Goal: Obtain resource: Download file/media

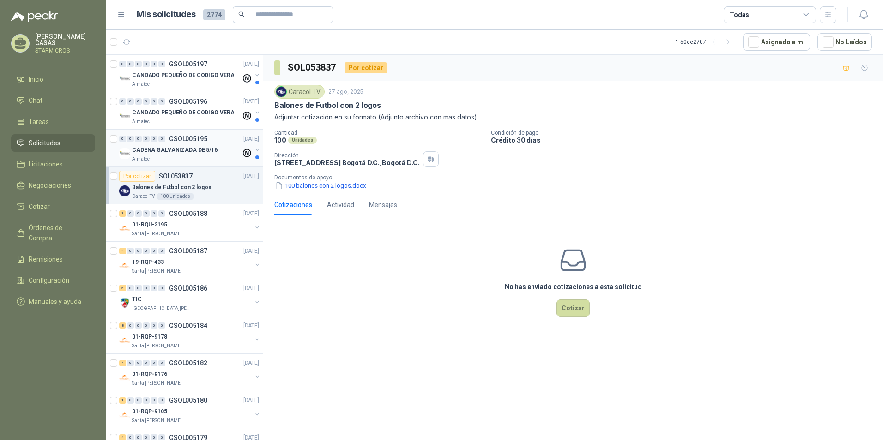
click at [175, 160] on div "Almatec" at bounding box center [186, 159] width 109 height 7
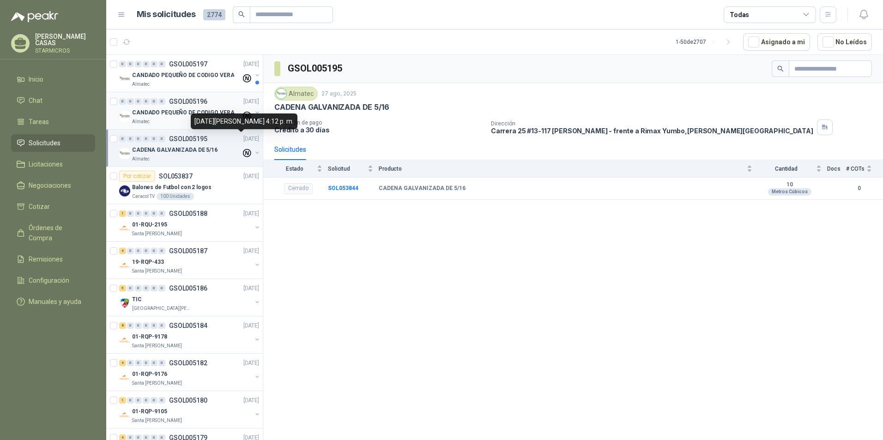
click at [187, 110] on p "CANDADO PEQUEÑO DE CODIGO VERA" at bounding box center [183, 112] width 102 height 9
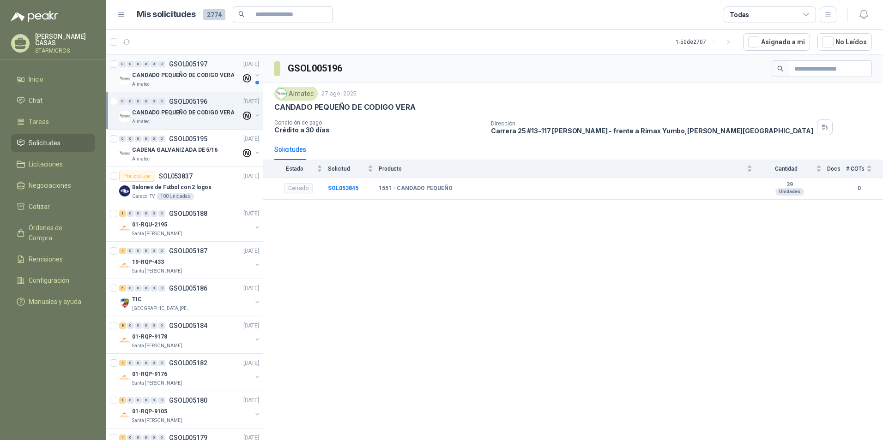
click at [199, 85] on div "Almatec" at bounding box center [186, 84] width 109 height 7
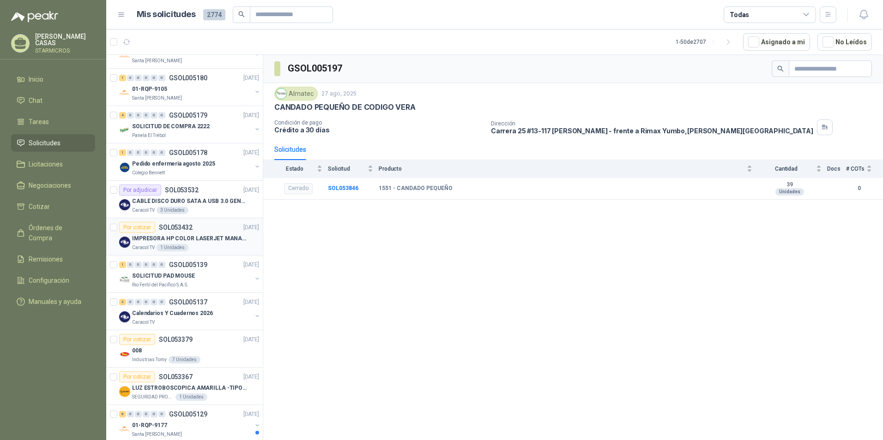
scroll to position [323, 0]
click at [168, 210] on div "3 Unidades" at bounding box center [172, 209] width 32 height 7
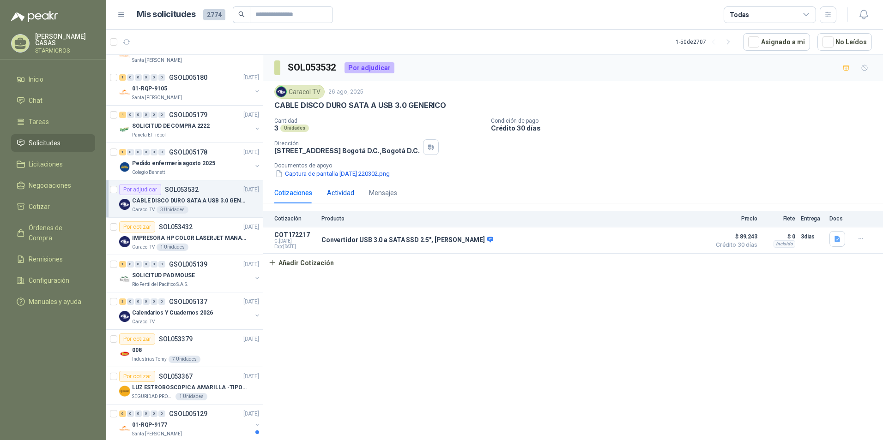
click at [336, 193] on div "Actividad" at bounding box center [340, 193] width 27 height 10
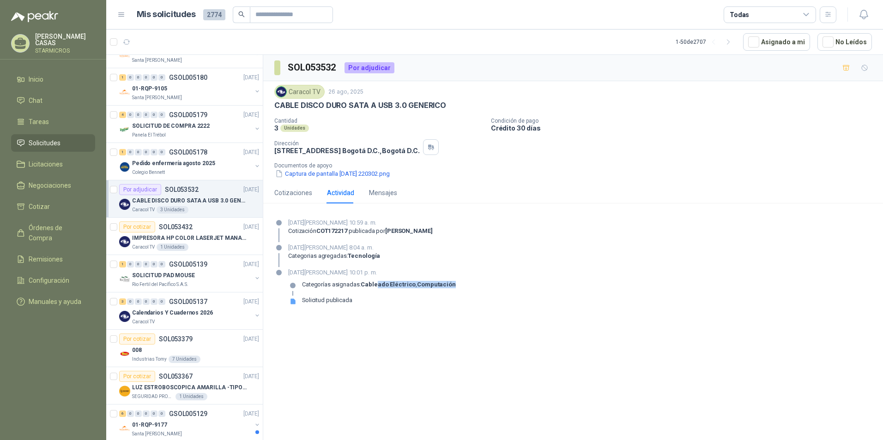
drag, startPoint x: 443, startPoint y: 282, endPoint x: 459, endPoint y: 282, distance: 16.2
click at [459, 282] on div "26 de agosto de 2025, 10:01 p. m. Categorías asignadas: Cableado Eléctrico , Co…" at bounding box center [572, 290] width 597 height 44
click at [329, 297] on div "Solicitud publicada" at bounding box center [327, 300] width 50 height 7
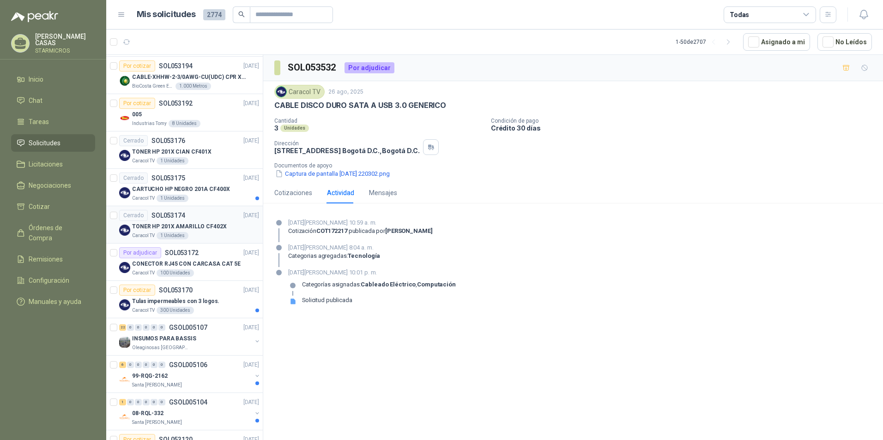
scroll to position [1016, 0]
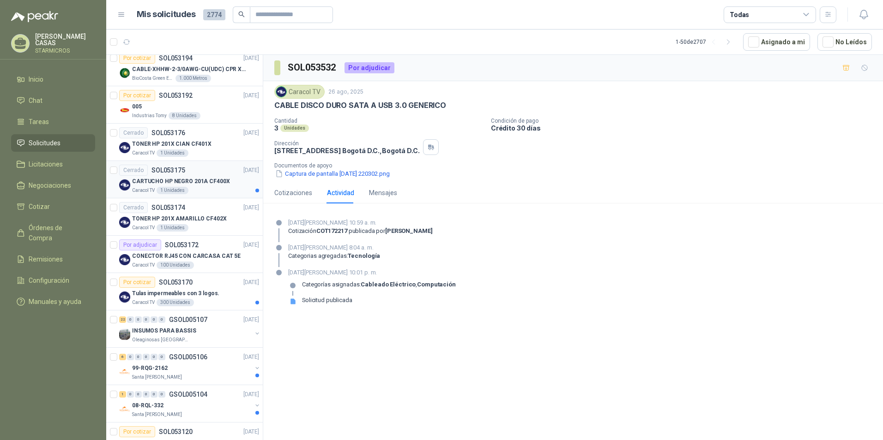
click at [219, 176] on div "CARTUCHO HP NEGRO 201A CF400X" at bounding box center [195, 181] width 127 height 11
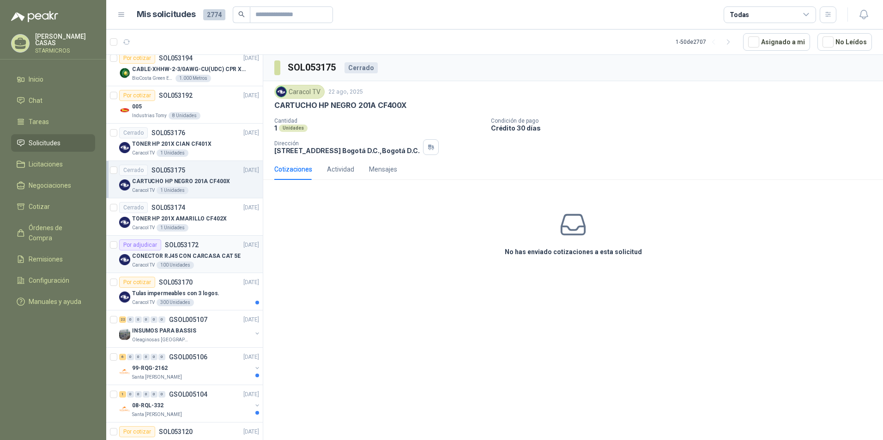
click at [189, 256] on p "CONECTOR RJ45 CON CARCASA CAT 5E" at bounding box center [186, 256] width 108 height 9
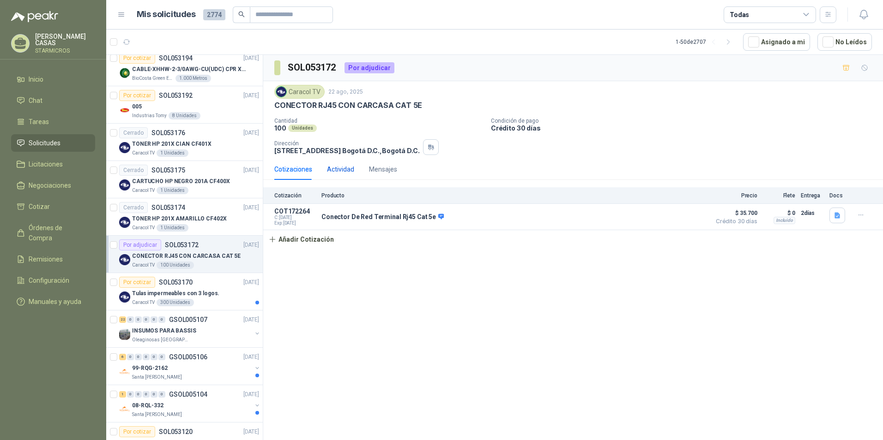
click at [333, 167] on div "Actividad" at bounding box center [340, 169] width 27 height 10
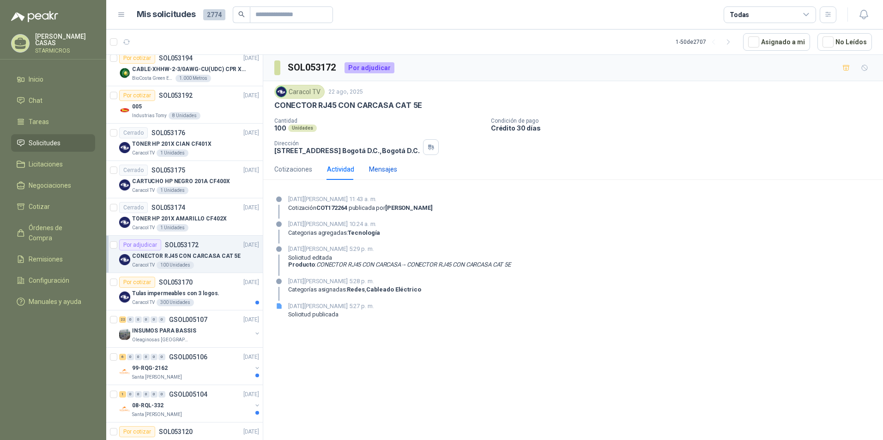
click at [369, 169] on div "Mensajes" at bounding box center [383, 169] width 28 height 10
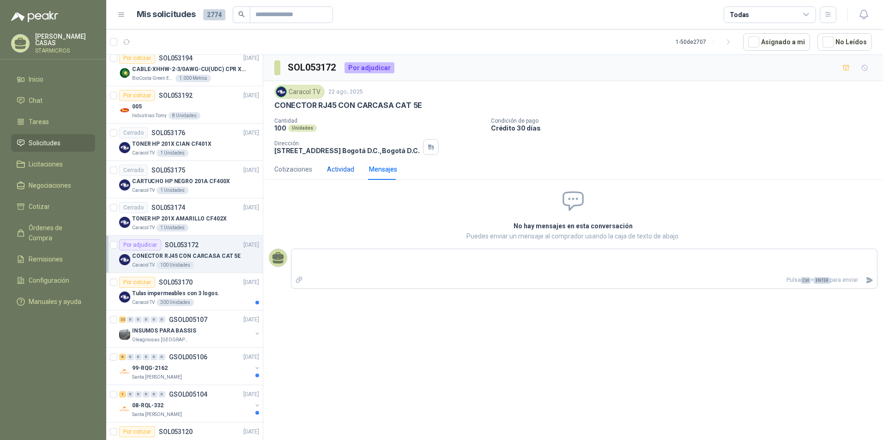
click at [348, 169] on div "Actividad" at bounding box center [340, 169] width 27 height 10
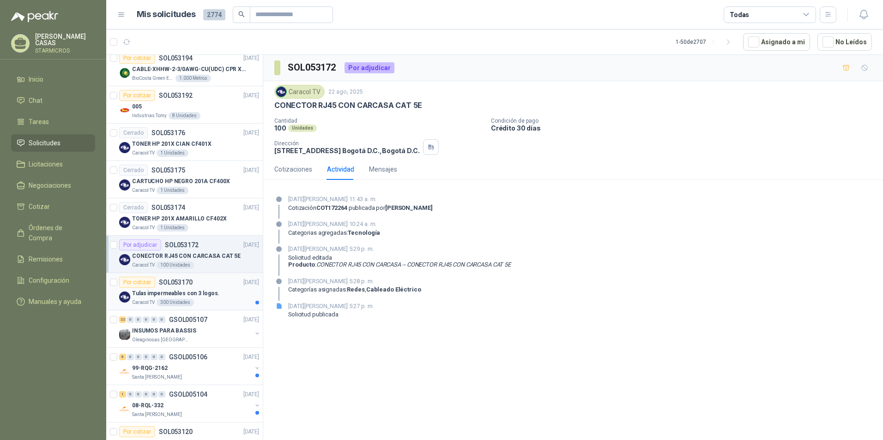
click at [165, 303] on div "300 Unidades" at bounding box center [174, 302] width 37 height 7
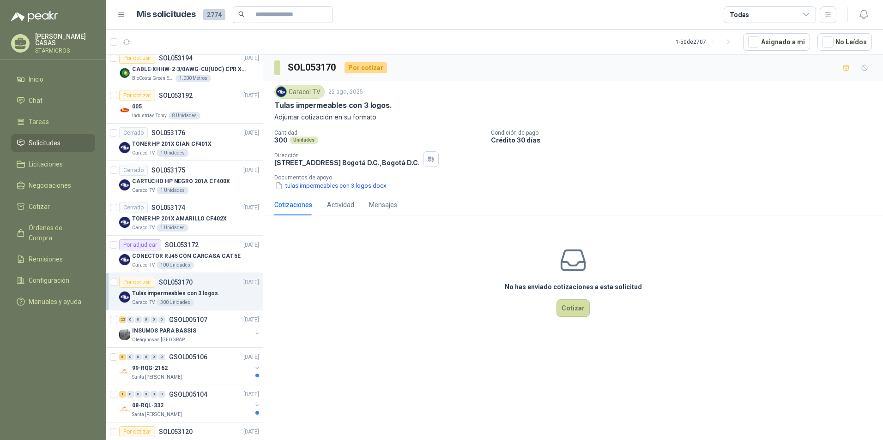
click at [311, 181] on p "Documentos de apoyo" at bounding box center [576, 178] width 605 height 6
click at [311, 186] on button "tulas impermeables con 3 logos.docx" at bounding box center [330, 186] width 113 height 10
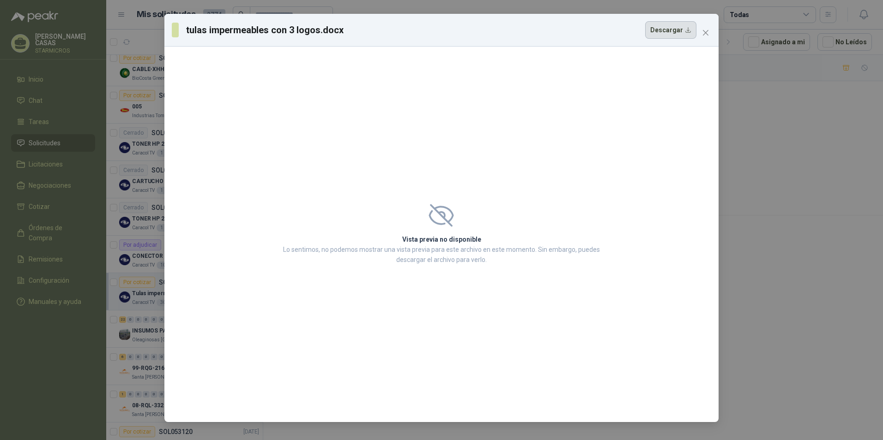
click at [687, 37] on button "Descargar" at bounding box center [670, 30] width 51 height 18
drag, startPoint x: 848, startPoint y: 0, endPoint x: 637, endPoint y: 60, distance: 218.8
click at [596, 85] on div "Vista previa no disponible Lo sentimos, no podemos mostrar una vista previa par…" at bounding box center [441, 235] width 554 height 376
click at [675, 31] on button "Descargar" at bounding box center [670, 30] width 51 height 18
click at [710, 31] on span "Close" at bounding box center [705, 32] width 15 height 7
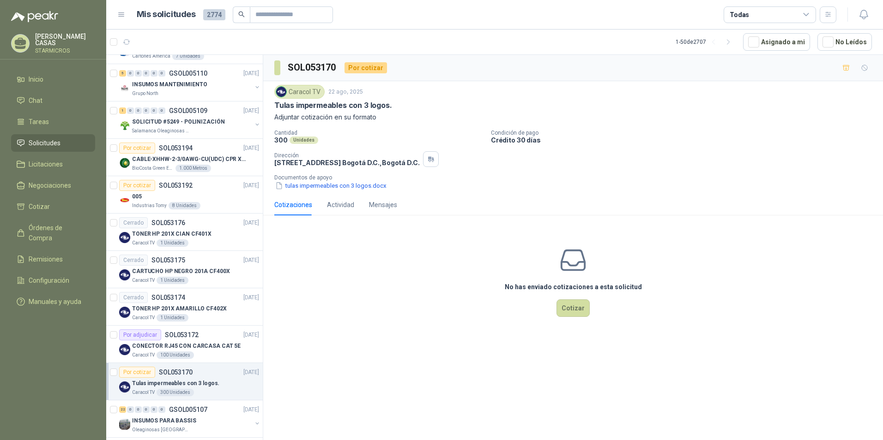
scroll to position [785, 0]
